Goal: Information Seeking & Learning: Compare options

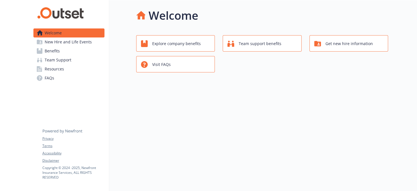
click at [55, 51] on span "Benefits" at bounding box center [52, 50] width 15 height 9
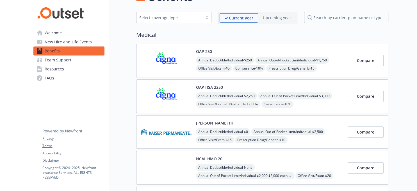
scroll to position [19, 0]
click at [362, 96] on span "Compare" at bounding box center [365, 95] width 17 height 5
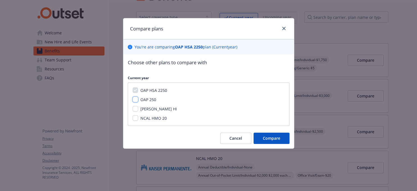
click at [134, 101] on input "OAP 250" at bounding box center [136, 99] width 6 height 6
checkbox input "true"
click at [136, 118] on input "NCAL HMO 20" at bounding box center [136, 118] width 6 height 6
checkbox input "true"
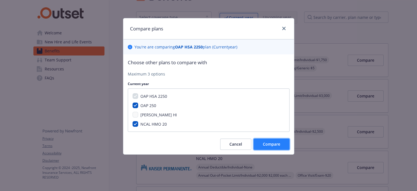
click at [273, 143] on span "Compare" at bounding box center [271, 143] width 17 height 5
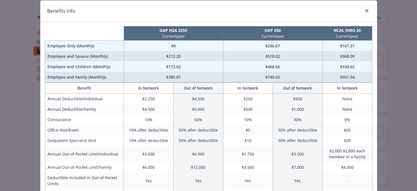
scroll to position [0, 0]
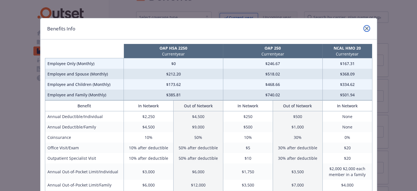
click at [367, 28] on icon "close" at bounding box center [366, 28] width 3 height 3
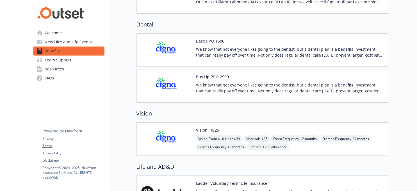
scroll to position [225, 0]
click at [170, 47] on img at bounding box center [166, 50] width 51 height 24
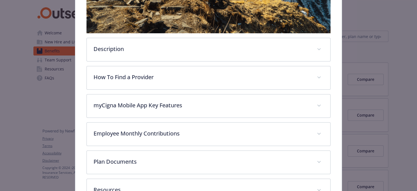
scroll to position [267, 0]
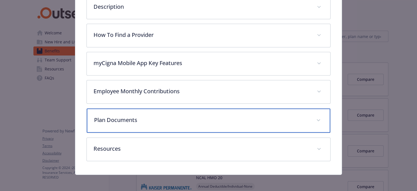
click at [319, 119] on icon "details for plan Dental - Base PPO 1500 - Dental Triple Option" at bounding box center [318, 120] width 3 height 2
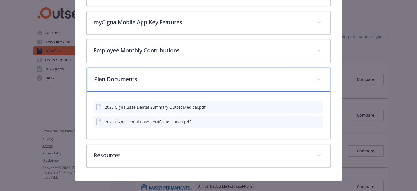
scroll to position [308, 0]
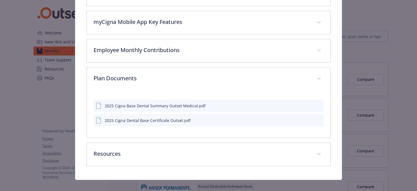
click at [309, 104] on icon "download file" at bounding box center [309, 105] width 4 height 4
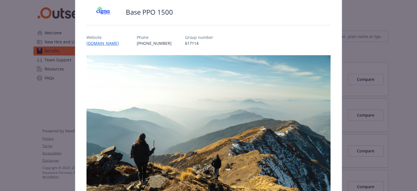
scroll to position [0, 0]
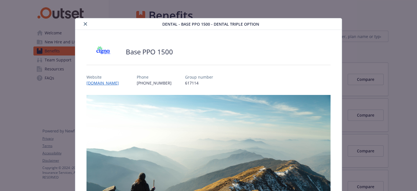
click at [84, 24] on icon "close" at bounding box center [85, 23] width 3 height 3
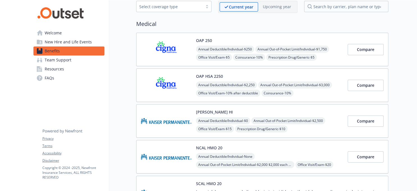
scroll to position [28, 0]
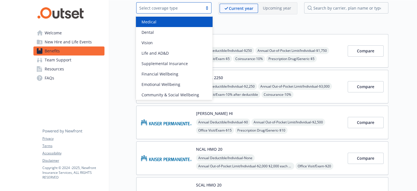
click at [209, 9] on div at bounding box center [207, 8] width 8 height 4
click at [157, 21] on div "Medical" at bounding box center [174, 22] width 70 height 6
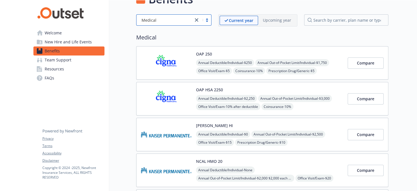
scroll to position [16, 0]
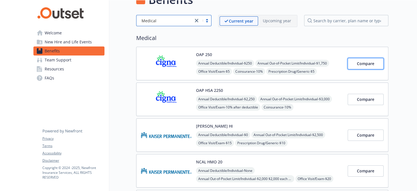
click at [363, 62] on span "Compare" at bounding box center [365, 63] width 17 height 5
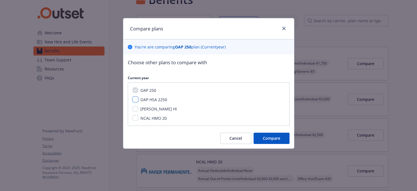
click at [137, 99] on input "OAP HSA 2250" at bounding box center [136, 99] width 6 height 6
checkbox input "true"
click at [269, 138] on span "Compare" at bounding box center [271, 137] width 17 height 5
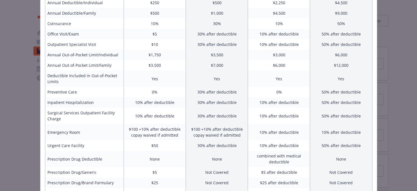
scroll to position [0, 0]
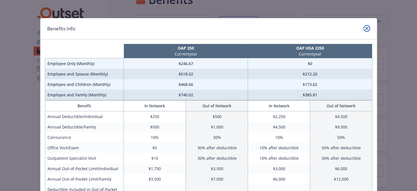
click at [368, 28] on icon "close" at bounding box center [366, 28] width 3 height 3
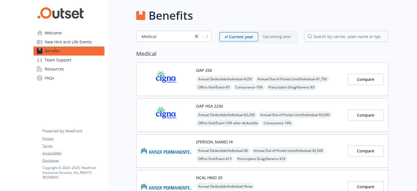
click at [65, 41] on span "New Hire and Life Events" at bounding box center [68, 41] width 47 height 9
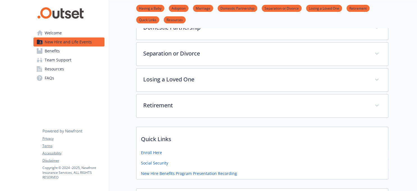
scroll to position [125, 0]
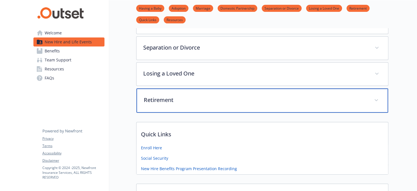
click at [376, 98] on span at bounding box center [376, 100] width 9 height 9
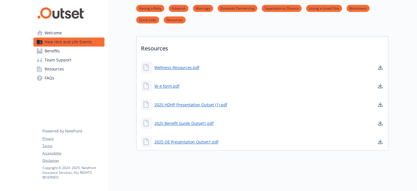
scroll to position [487, 0]
click at [56, 61] on span "Team Support" at bounding box center [58, 59] width 27 height 9
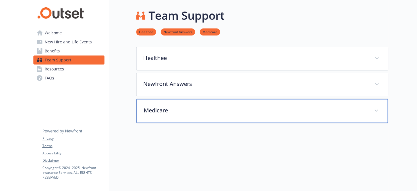
click at [159, 111] on p "Medicare" at bounding box center [256, 110] width 224 height 8
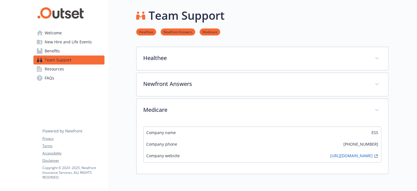
click at [55, 66] on span "Resources" at bounding box center [54, 68] width 19 height 9
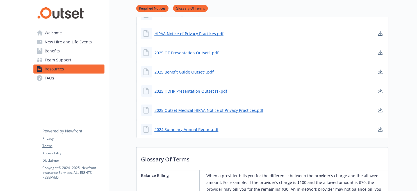
scroll to position [130, 0]
click at [202, 51] on link "2025 OE Presentation Outset1.pdf" at bounding box center [187, 52] width 65 height 7
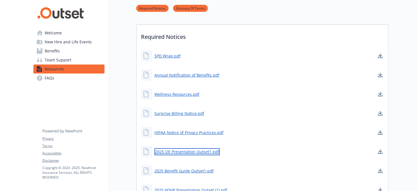
scroll to position [28, 0]
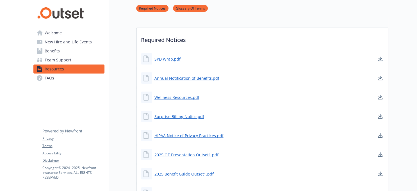
click at [44, 78] on link "FAQs" at bounding box center [68, 77] width 71 height 9
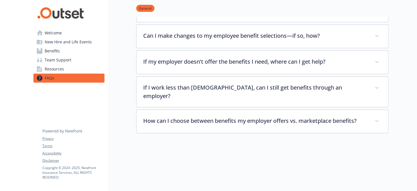
scroll to position [191, 0]
click at [55, 37] on span "Welcome" at bounding box center [53, 32] width 17 height 9
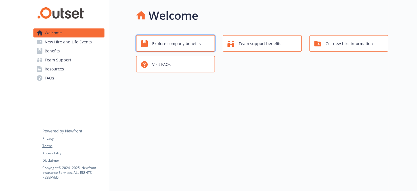
click at [166, 42] on span "Explore company benefits" at bounding box center [176, 43] width 49 height 11
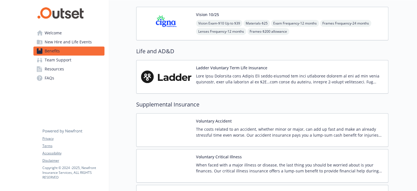
scroll to position [340, 0]
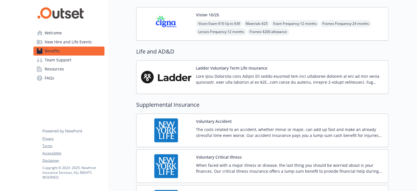
click at [171, 76] on img at bounding box center [166, 77] width 51 height 24
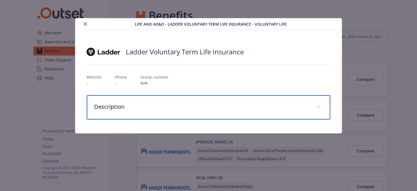
click at [319, 106] on icon "details for plan Life and AD&D - Ladder Voluntary Term Life Insurance - Volunta…" at bounding box center [318, 107] width 3 height 2
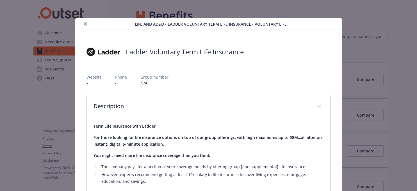
click at [87, 22] on icon "close" at bounding box center [85, 23] width 3 height 3
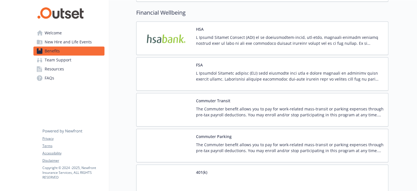
scroll to position [557, 0]
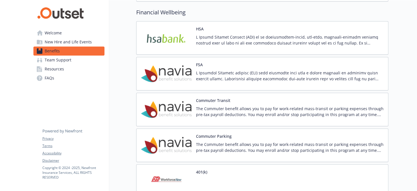
click at [178, 30] on img at bounding box center [166, 38] width 51 height 24
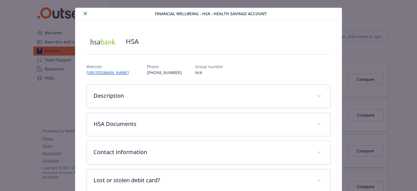
scroll to position [10, 0]
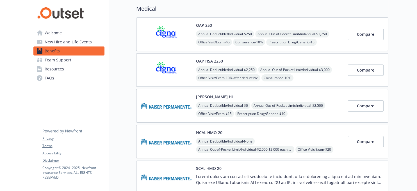
scroll to position [31, 0]
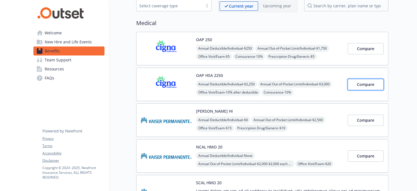
click at [358, 82] on span "Compare" at bounding box center [365, 84] width 17 height 5
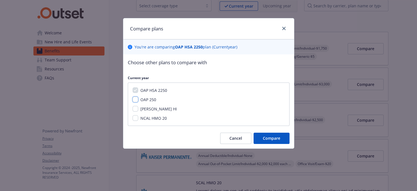
click at [133, 98] on input "OAP 250" at bounding box center [136, 99] width 6 height 6
checkbox input "true"
click at [269, 135] on span "Compare" at bounding box center [271, 137] width 17 height 5
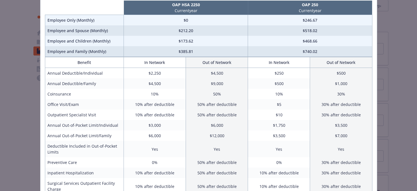
scroll to position [44, 0]
